Goal: Check status: Check status

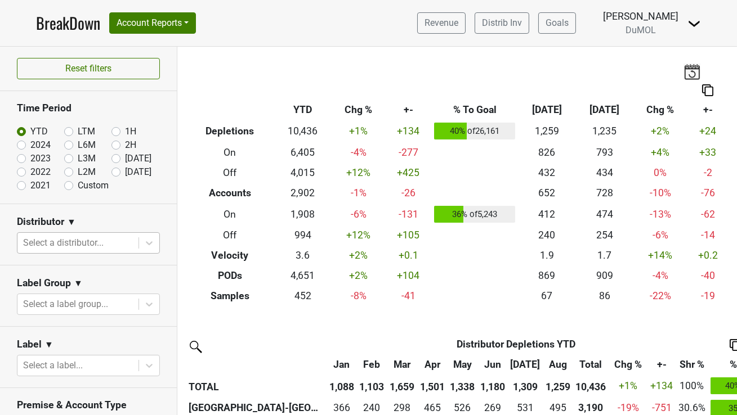
click at [128, 246] on div at bounding box center [78, 243] width 110 height 16
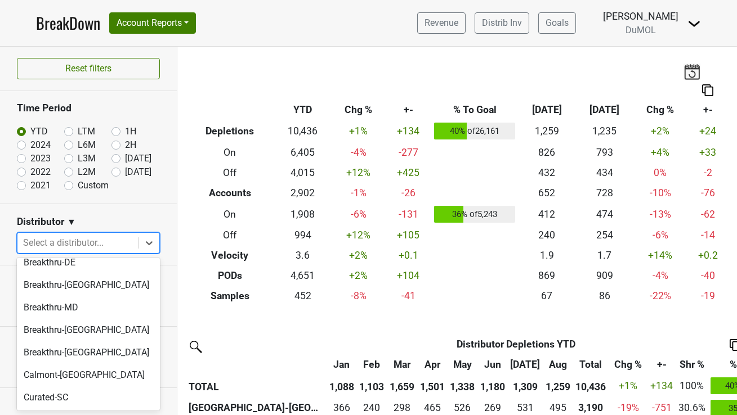
scroll to position [138, 0]
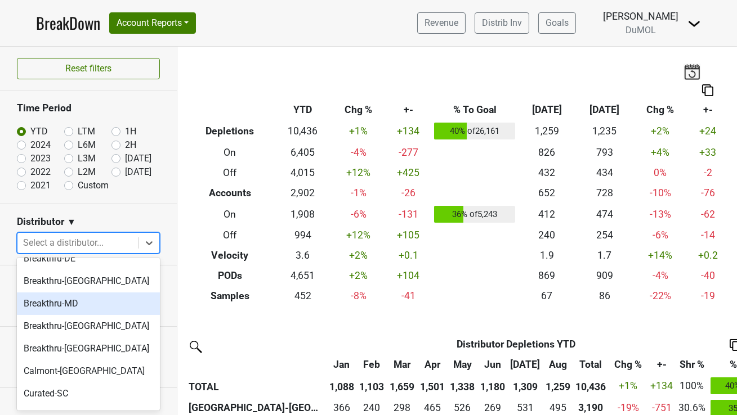
click at [77, 295] on div "Breakthru-MD" at bounding box center [88, 304] width 143 height 23
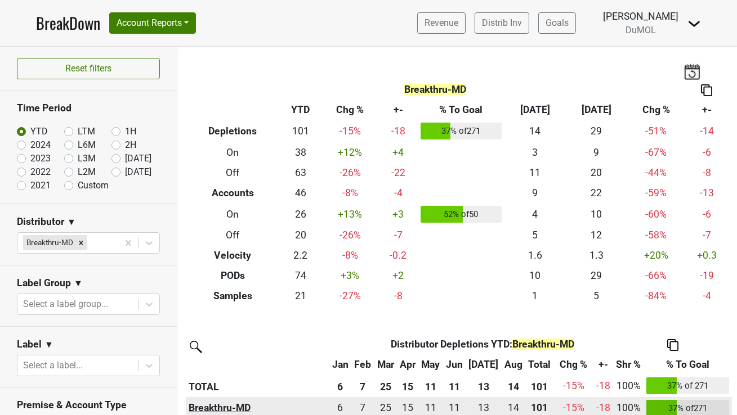
click at [228, 375] on th "Breakthru-MD" at bounding box center [257, 408] width 143 height 23
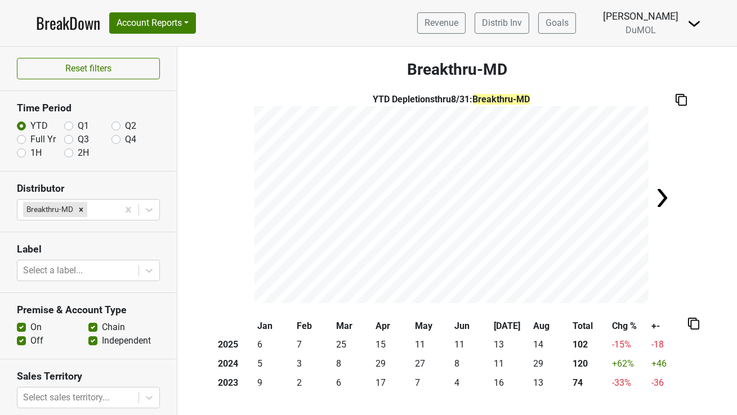
click at [30, 138] on label "Full Yr" at bounding box center [42, 140] width 25 height 14
click at [18, 138] on input "Full Yr" at bounding box center [21, 138] width 9 height 11
radio input "true"
